Goal: Find specific page/section: Find specific page/section

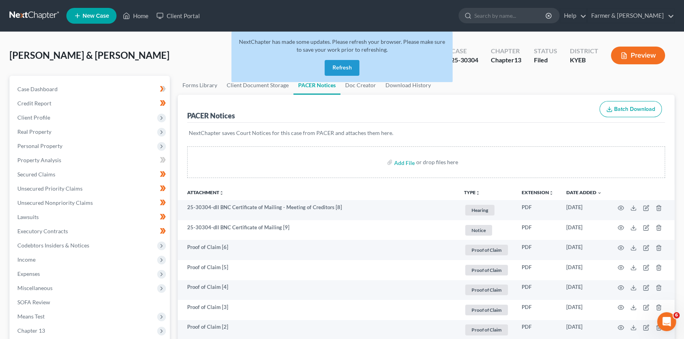
drag, startPoint x: 340, startPoint y: 70, endPoint x: 441, endPoint y: 0, distance: 123.4
click at [340, 70] on button "Refresh" at bounding box center [342, 68] width 35 height 16
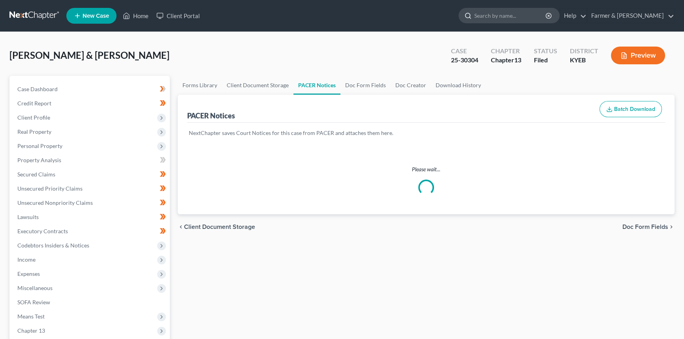
click at [519, 16] on input "search" at bounding box center [510, 15] width 72 height 15
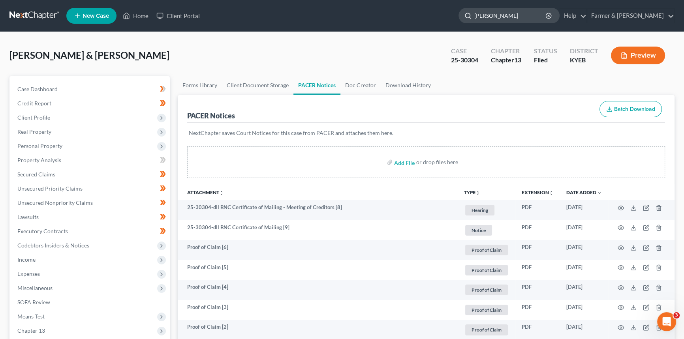
type input "Copeland"
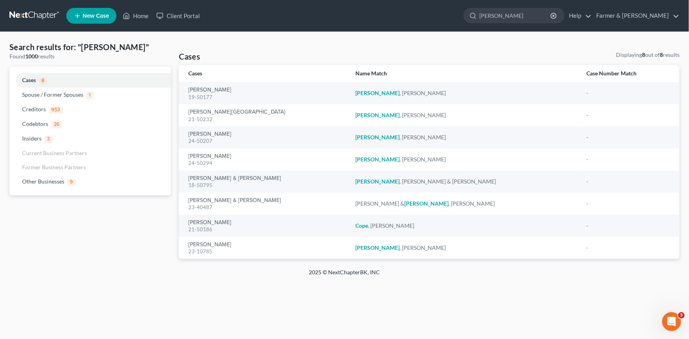
drag, startPoint x: 540, startPoint y: 17, endPoint x: 478, endPoint y: 12, distance: 61.8
click at [478, 12] on ul "New Case Home Client Portal Copeland - No Result - Codebtors Robert Copeland Co…" at bounding box center [372, 16] width 613 height 21
type input "Ridley"
